Goal: Navigation & Orientation: Find specific page/section

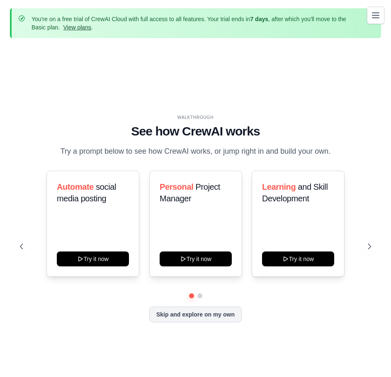
click at [77, 29] on link "View plans" at bounding box center [77, 27] width 28 height 7
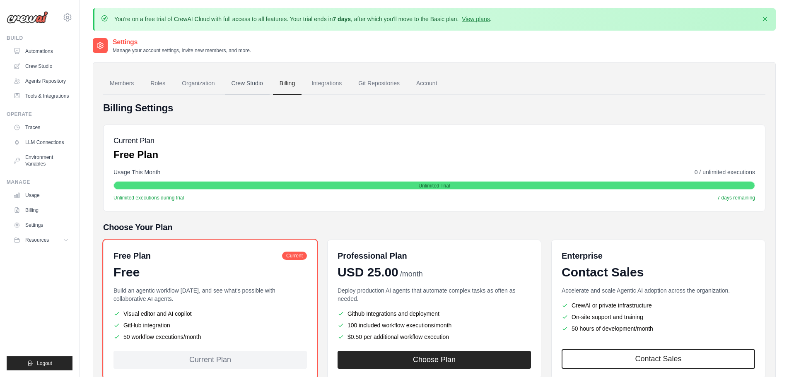
click at [245, 84] on link "Crew Studio" at bounding box center [247, 83] width 45 height 22
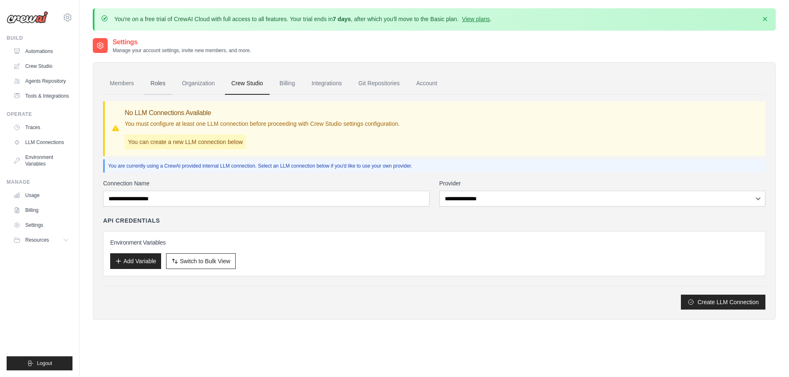
click at [159, 81] on link "Roles" at bounding box center [158, 83] width 28 height 22
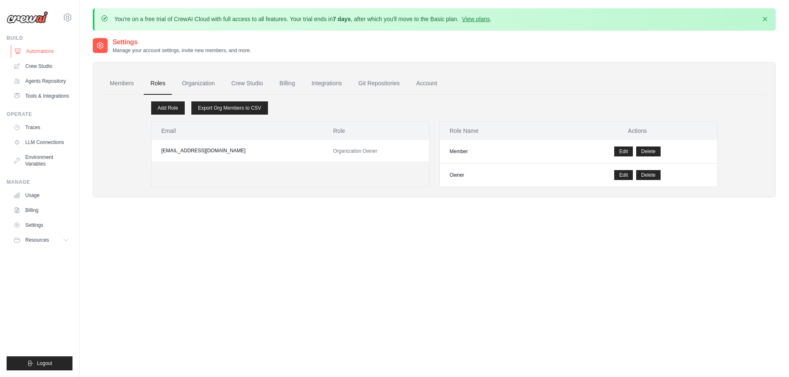
click at [41, 50] on link "Automations" at bounding box center [42, 51] width 63 height 13
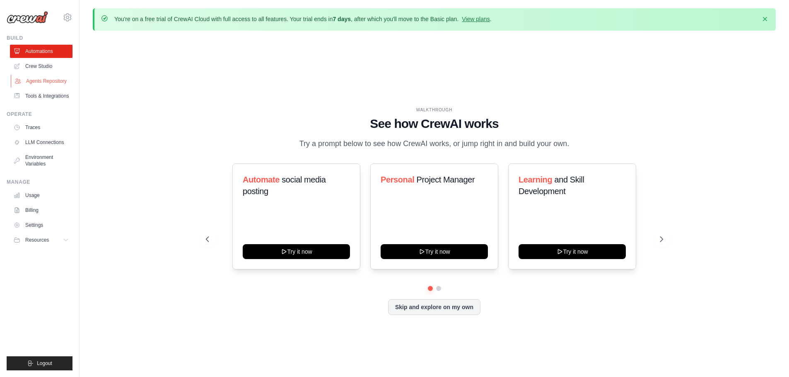
click at [51, 79] on link "Agents Repository" at bounding box center [42, 81] width 63 height 13
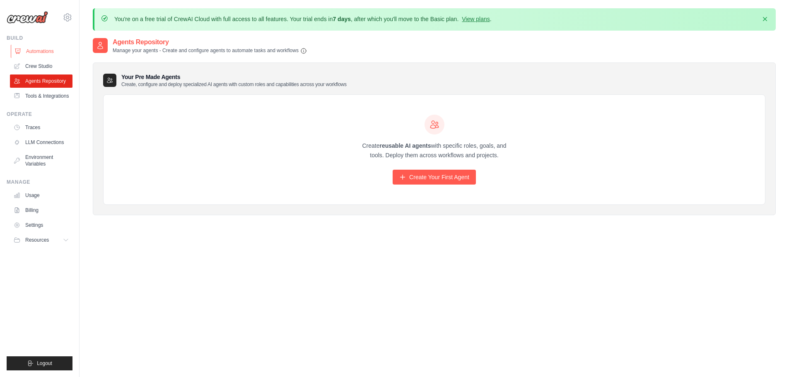
click at [35, 52] on link "Automations" at bounding box center [42, 51] width 63 height 13
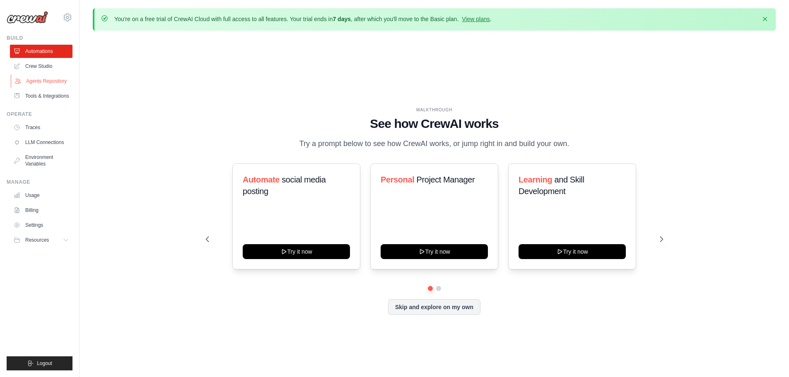
click at [39, 82] on link "Agents Repository" at bounding box center [42, 81] width 63 height 13
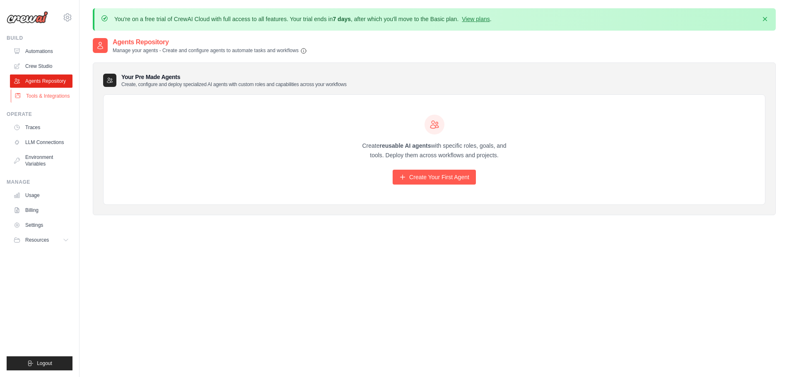
click at [40, 96] on link "Tools & Integrations" at bounding box center [42, 95] width 63 height 13
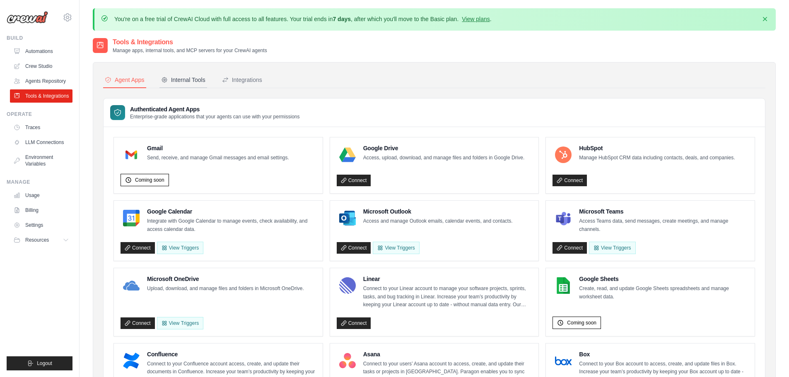
click at [186, 82] on div "Internal Tools" at bounding box center [183, 80] width 44 height 8
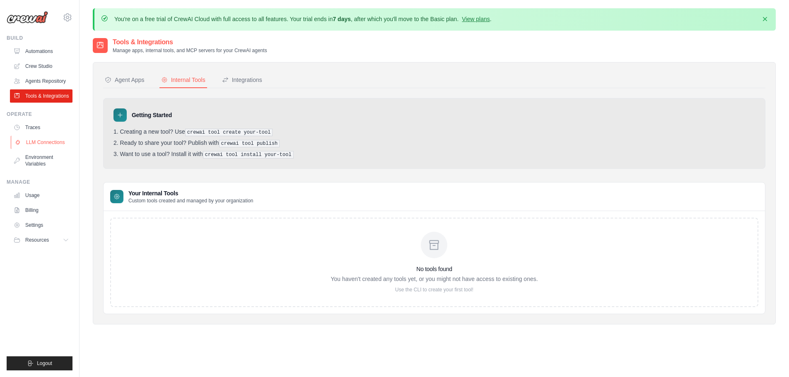
click at [56, 142] on link "LLM Connections" at bounding box center [42, 142] width 63 height 13
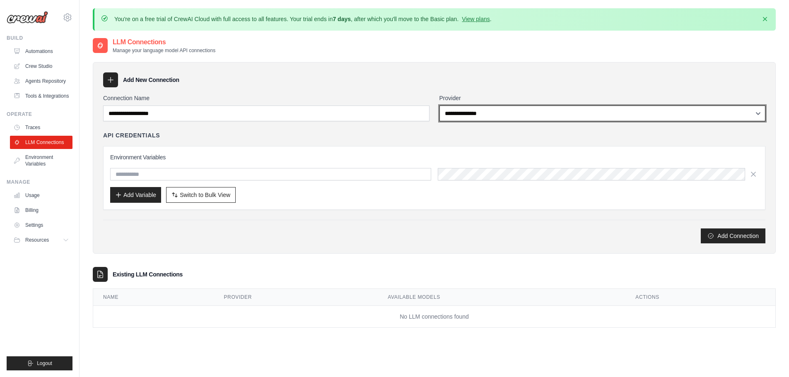
click at [744, 114] on select "**********" at bounding box center [602, 114] width 326 height 16
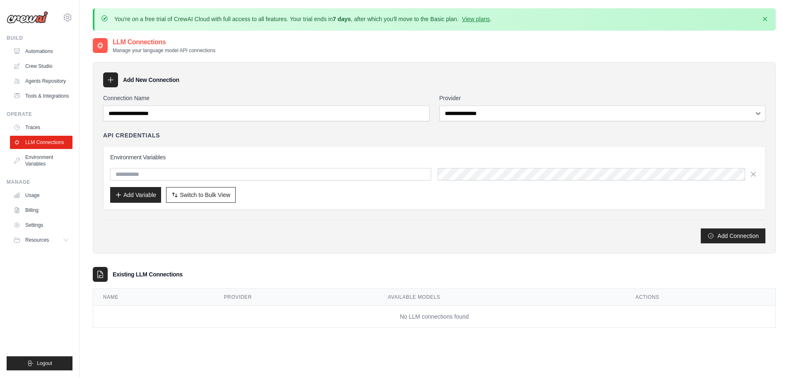
click at [358, 83] on div "Add New Connection" at bounding box center [434, 79] width 662 height 15
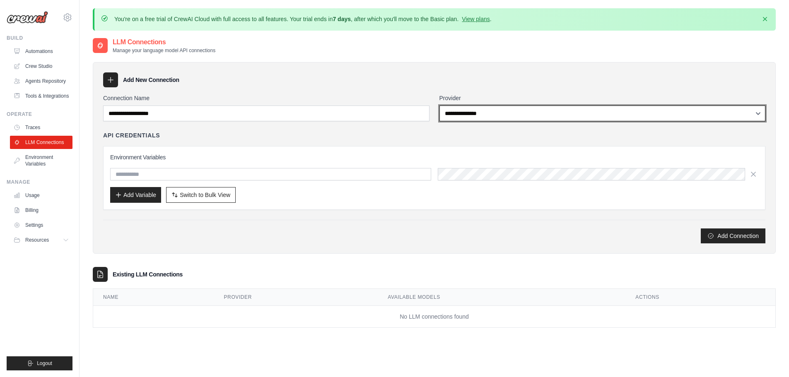
click at [744, 111] on select "**********" at bounding box center [602, 114] width 326 height 16
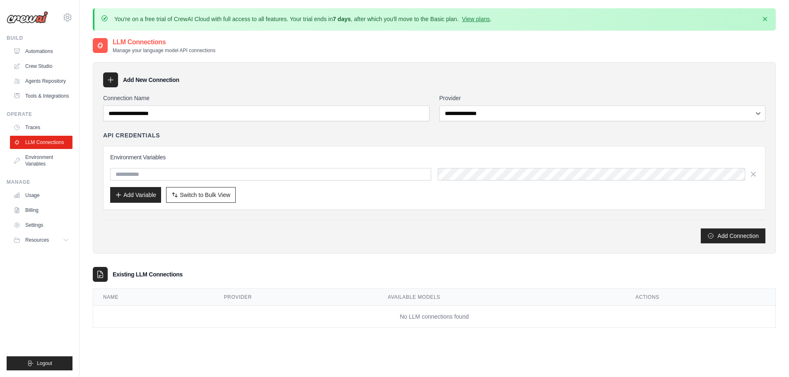
click at [413, 79] on div "Add New Connection" at bounding box center [434, 79] width 662 height 15
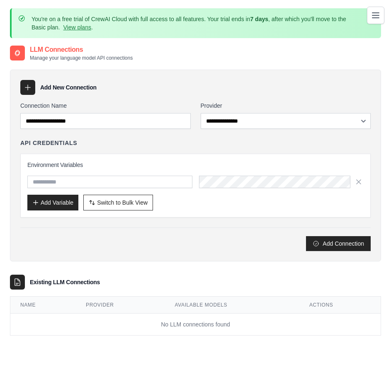
click at [135, 242] on div "Add Connection" at bounding box center [195, 243] width 350 height 15
click at [377, 12] on icon "Toggle navigation" at bounding box center [375, 14] width 7 height 5
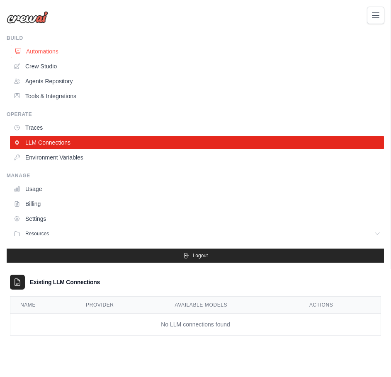
click at [36, 50] on link "Automations" at bounding box center [198, 51] width 374 height 13
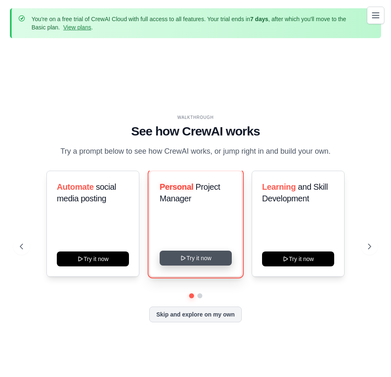
click at [190, 258] on button "Try it now" at bounding box center [195, 258] width 72 height 15
